Goal: Transaction & Acquisition: Purchase product/service

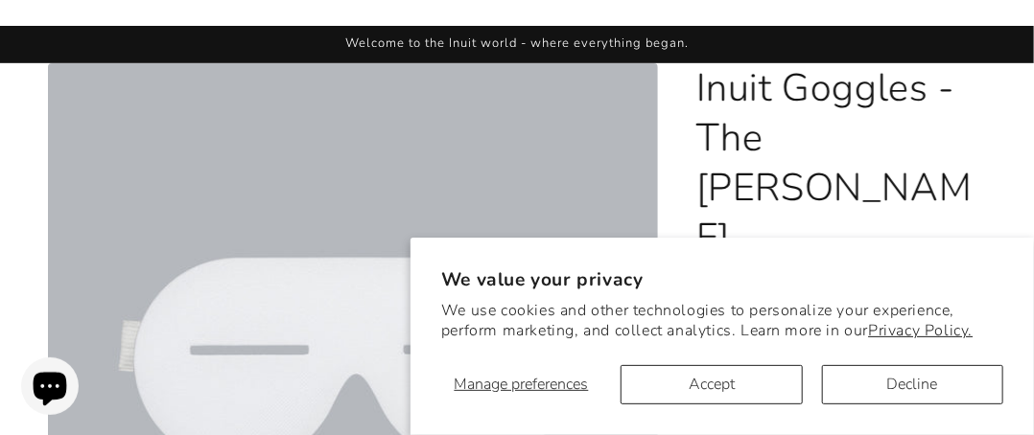
scroll to position [96, 0]
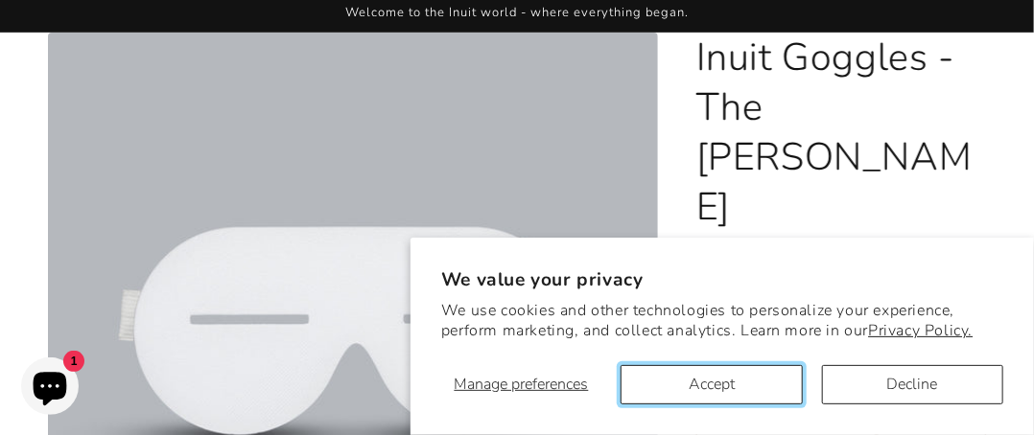
click at [744, 386] on button "Accept" at bounding box center [710, 384] width 181 height 39
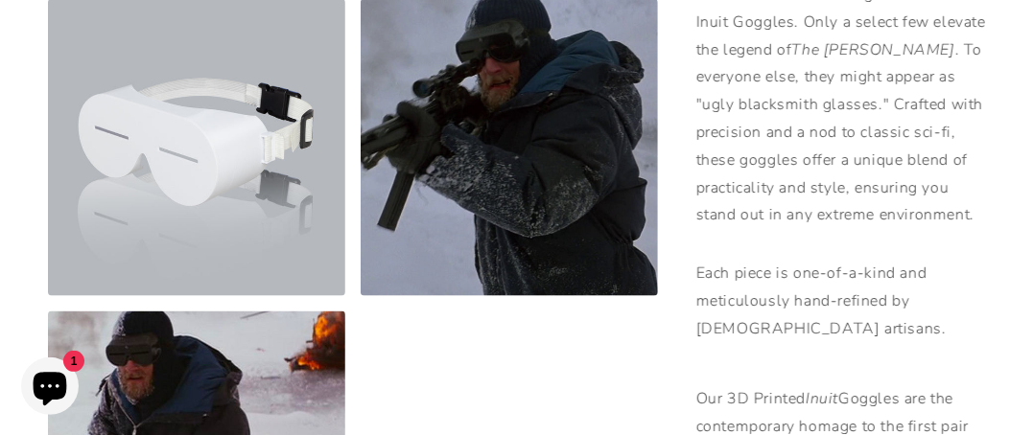
scroll to position [755, 0]
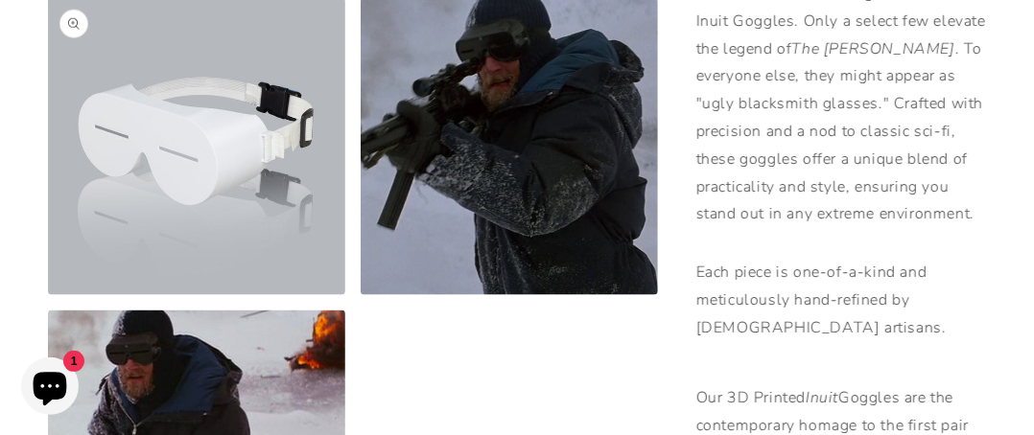
click at [48, 295] on button "Open media 2 in modal" at bounding box center [48, 295] width 0 height 0
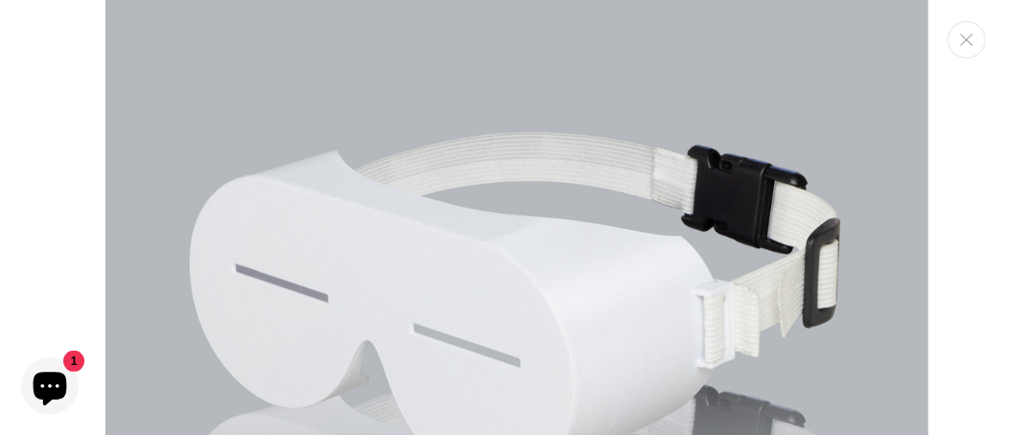
scroll to position [1151, 0]
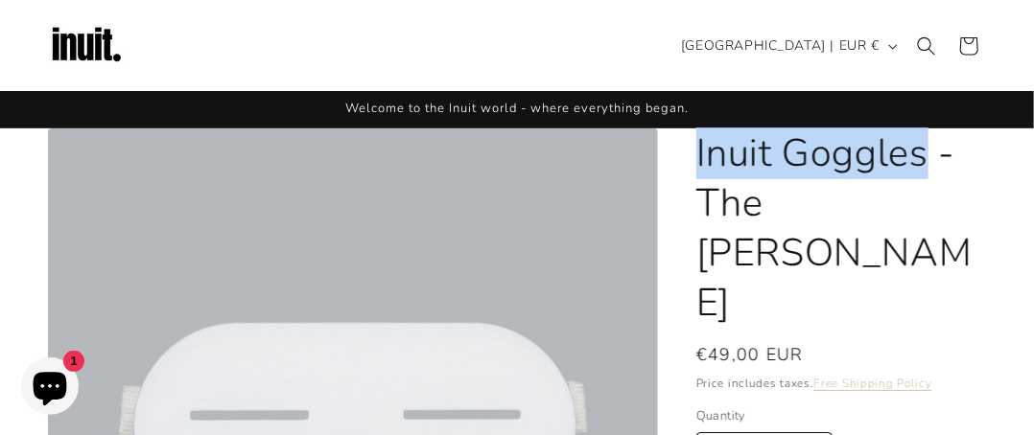
drag, startPoint x: 0, startPoint y: 0, endPoint x: 932, endPoint y: 171, distance: 947.4
